Goal: Task Accomplishment & Management: Manage account settings

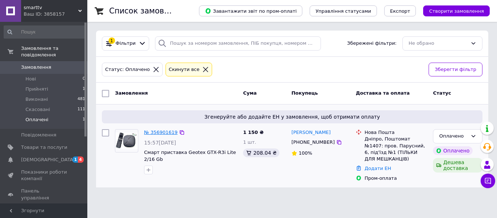
click at [163, 132] on link "№ 356901619" at bounding box center [160, 132] width 33 height 5
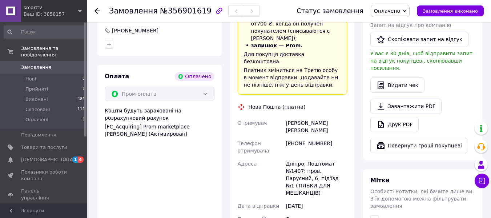
scroll to position [400, 0]
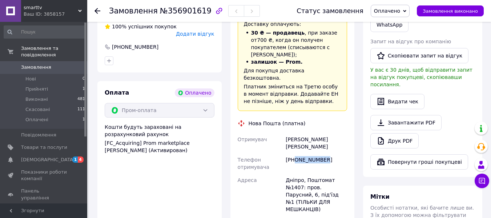
drag, startPoint x: 325, startPoint y: 117, endPoint x: 295, endPoint y: 115, distance: 30.6
click at [295, 153] on div "[PHONE_NUMBER]" at bounding box center [316, 163] width 64 height 20
copy div "0679699934"
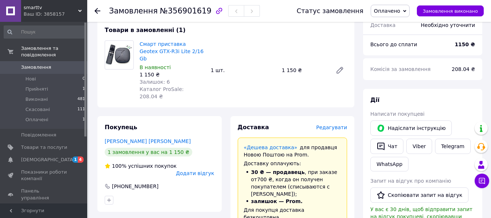
scroll to position [255, 0]
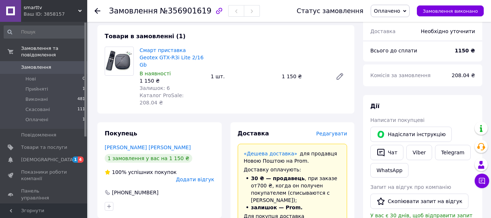
click at [179, 16] on div "Замовлення №356901619" at bounding box center [184, 11] width 151 height 12
click at [179, 14] on span "№356901619" at bounding box center [186, 11] width 52 height 9
copy span "356901619"
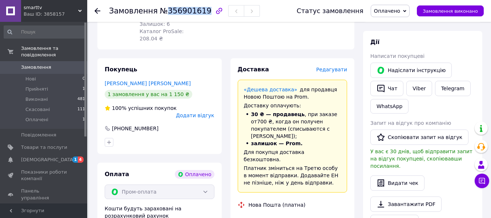
scroll to position [364, 0]
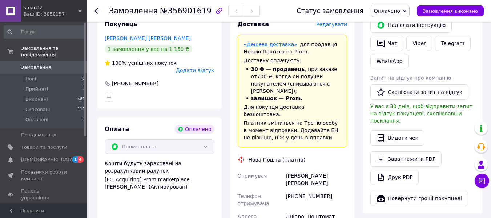
copy div "Дніпро"
click at [301, 169] on div "Дрючан Дмитро" at bounding box center [316, 179] width 64 height 20
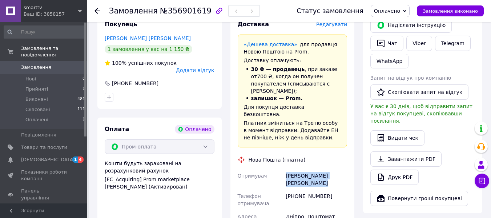
click at [301, 169] on div "Дрючан Дмитро" at bounding box center [316, 179] width 64 height 20
copy div "Дрючан Дмитро"
